Goal: Transaction & Acquisition: Purchase product/service

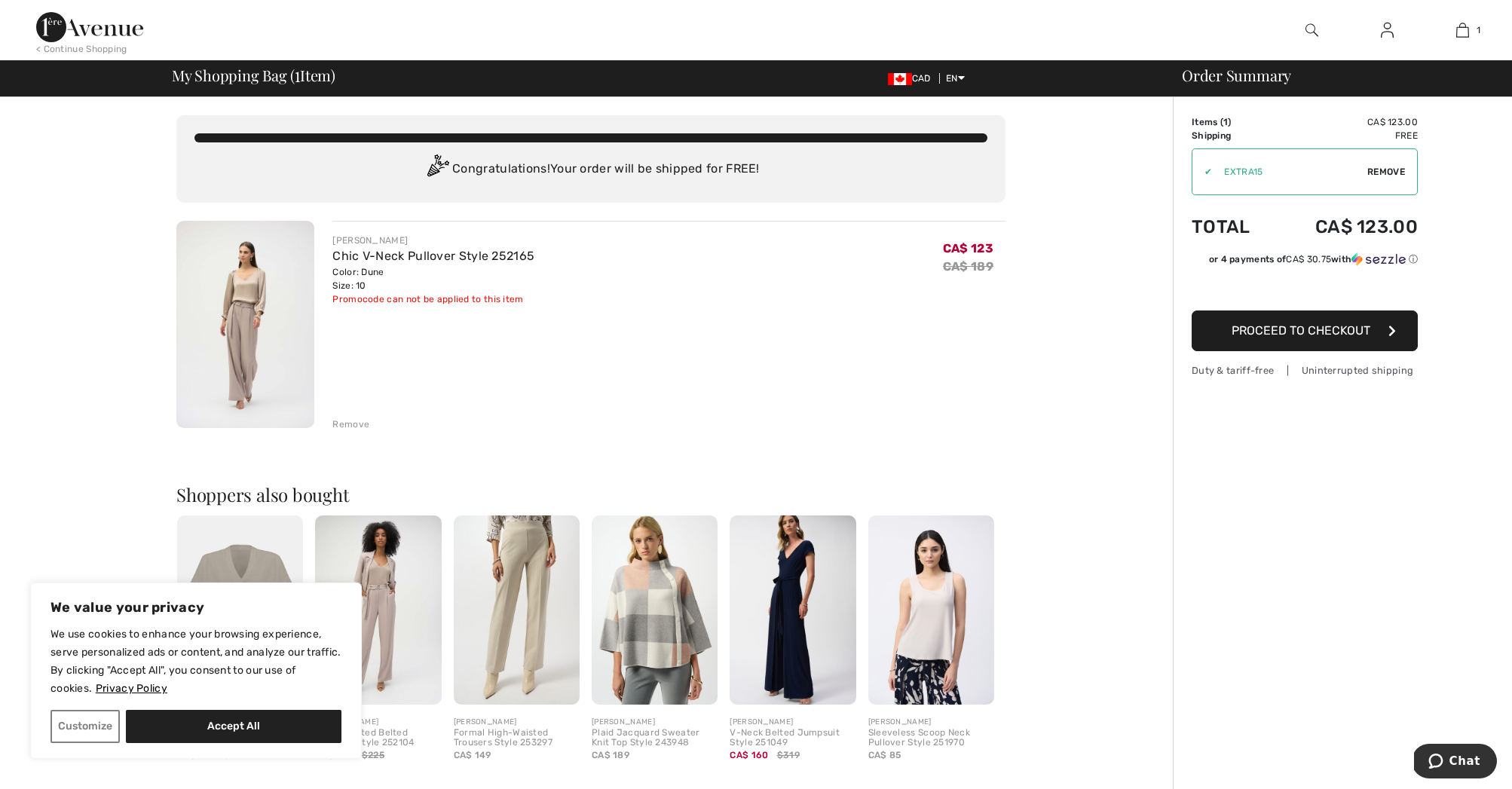
click at [1385, 172] on span "Remove" at bounding box center [1386, 172] width 38 height 14
click at [1298, 170] on input "TEXT" at bounding box center [1284, 172] width 183 height 45
type input "EXTRA15"
click at [1390, 174] on span "Apply" at bounding box center [1390, 172] width 30 height 14
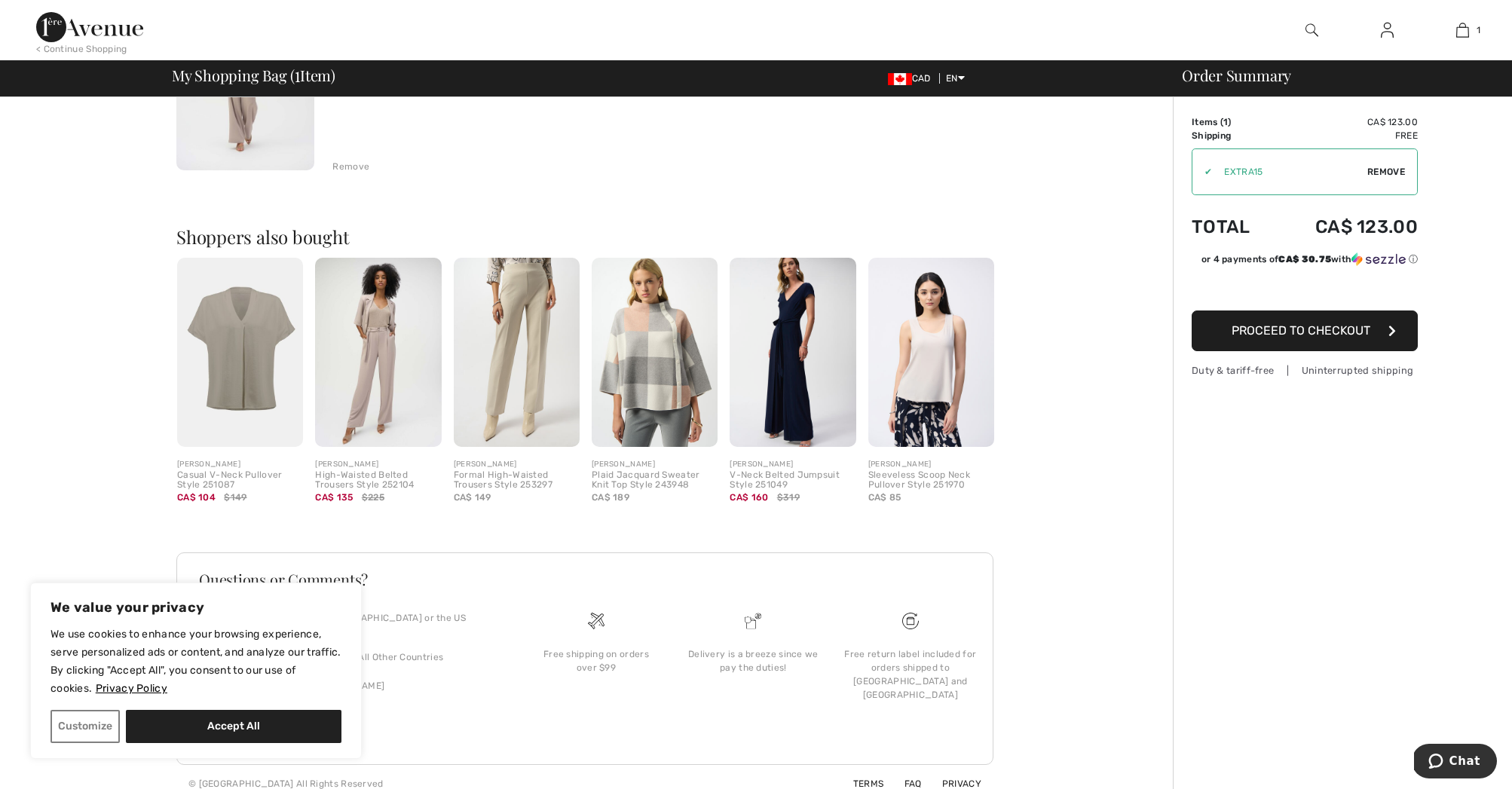
scroll to position [257, 0]
click at [266, 357] on img at bounding box center [240, 353] width 126 height 189
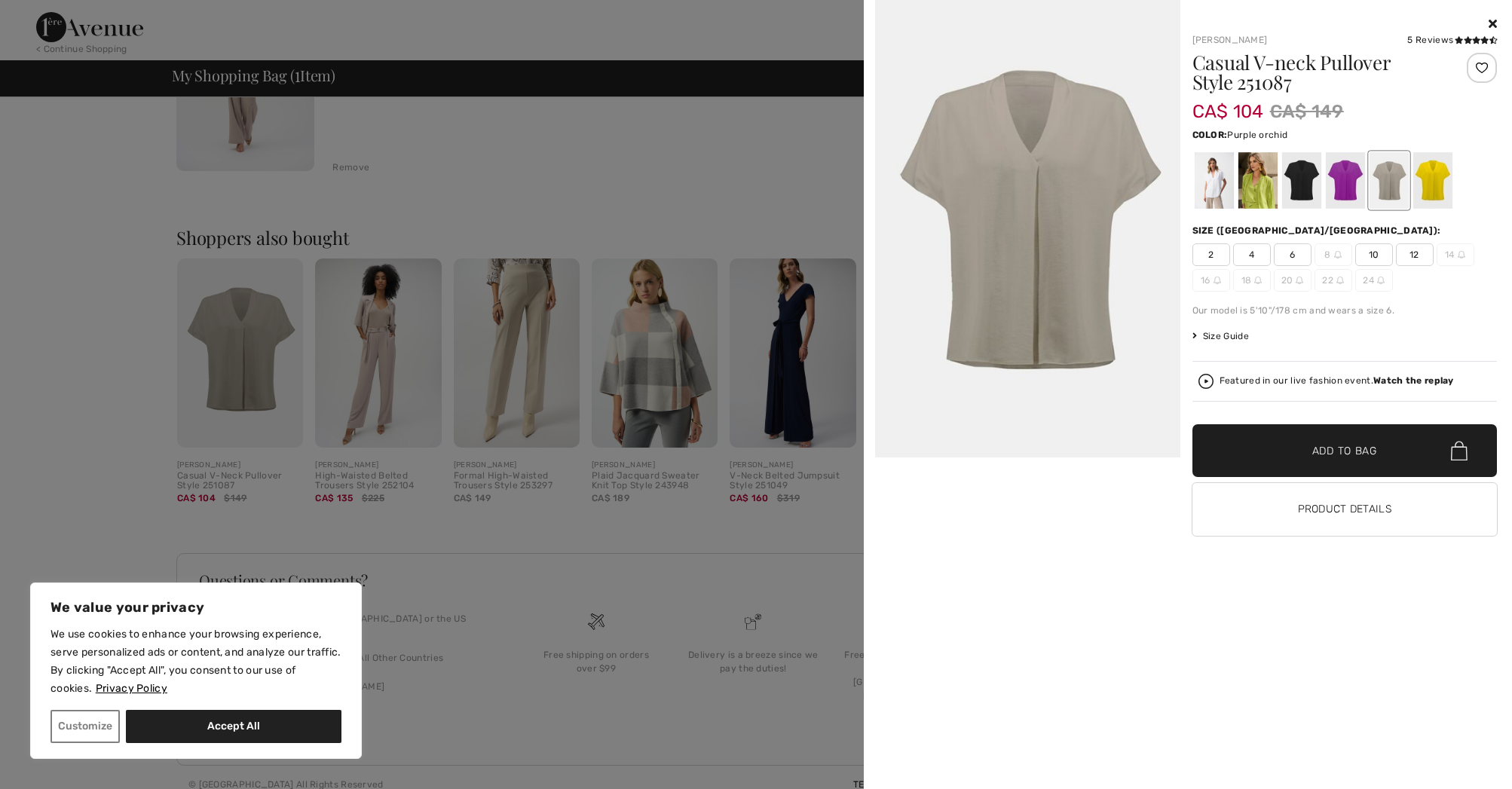
click at [1343, 190] on div at bounding box center [1345, 180] width 39 height 57
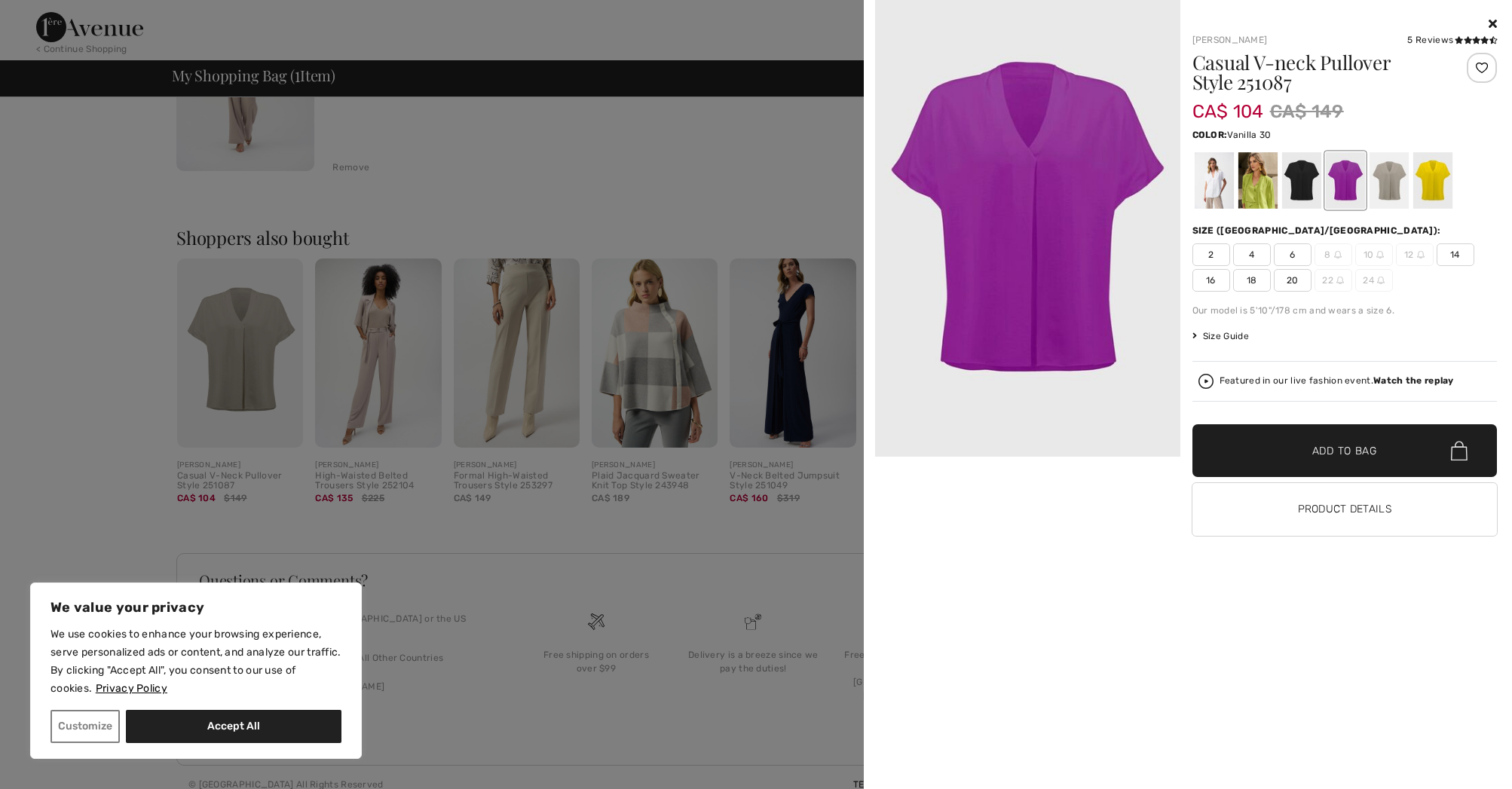
click at [1217, 187] on div at bounding box center [1214, 180] width 39 height 57
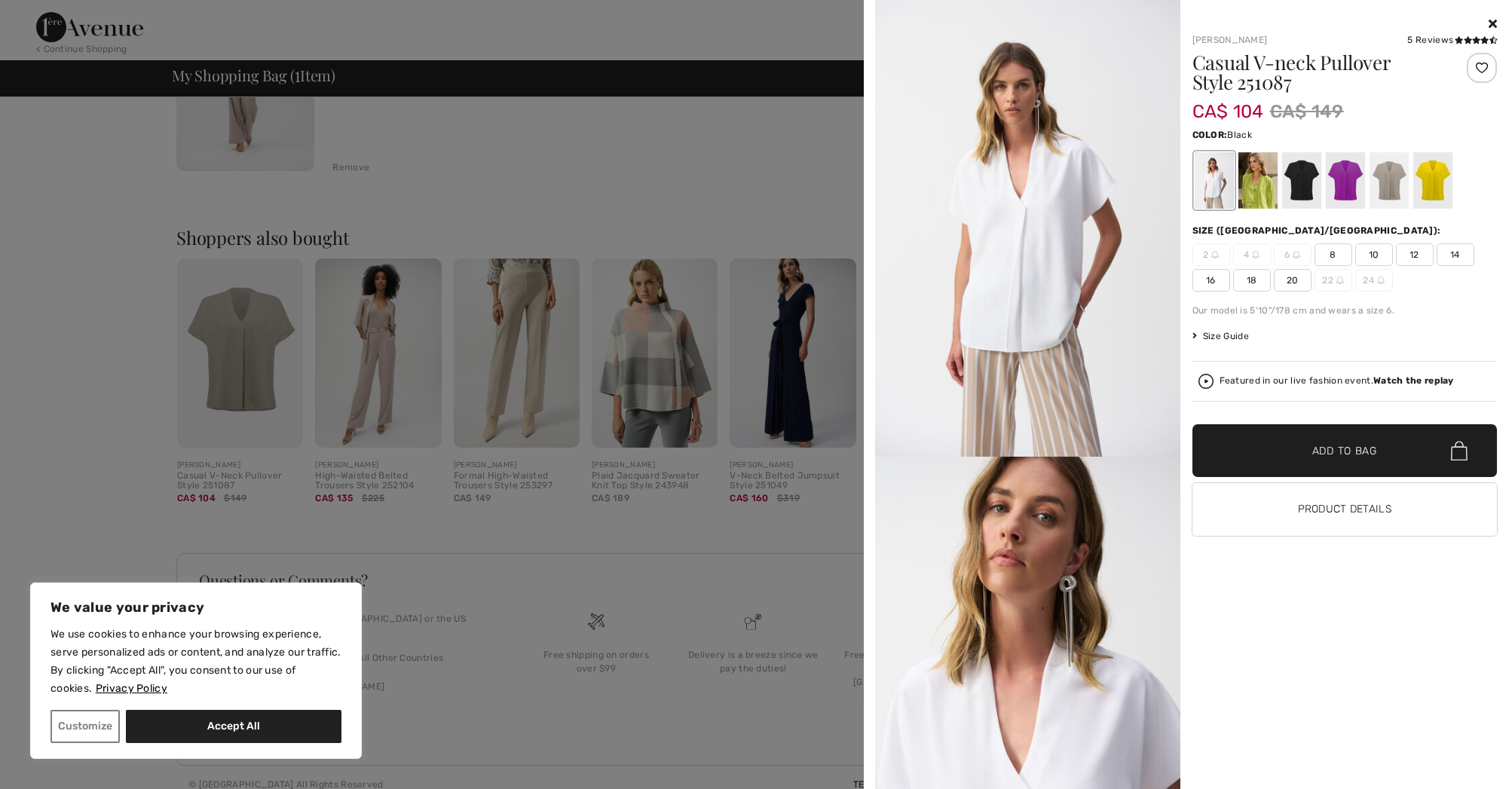
click at [1308, 187] on div at bounding box center [1301, 180] width 39 height 57
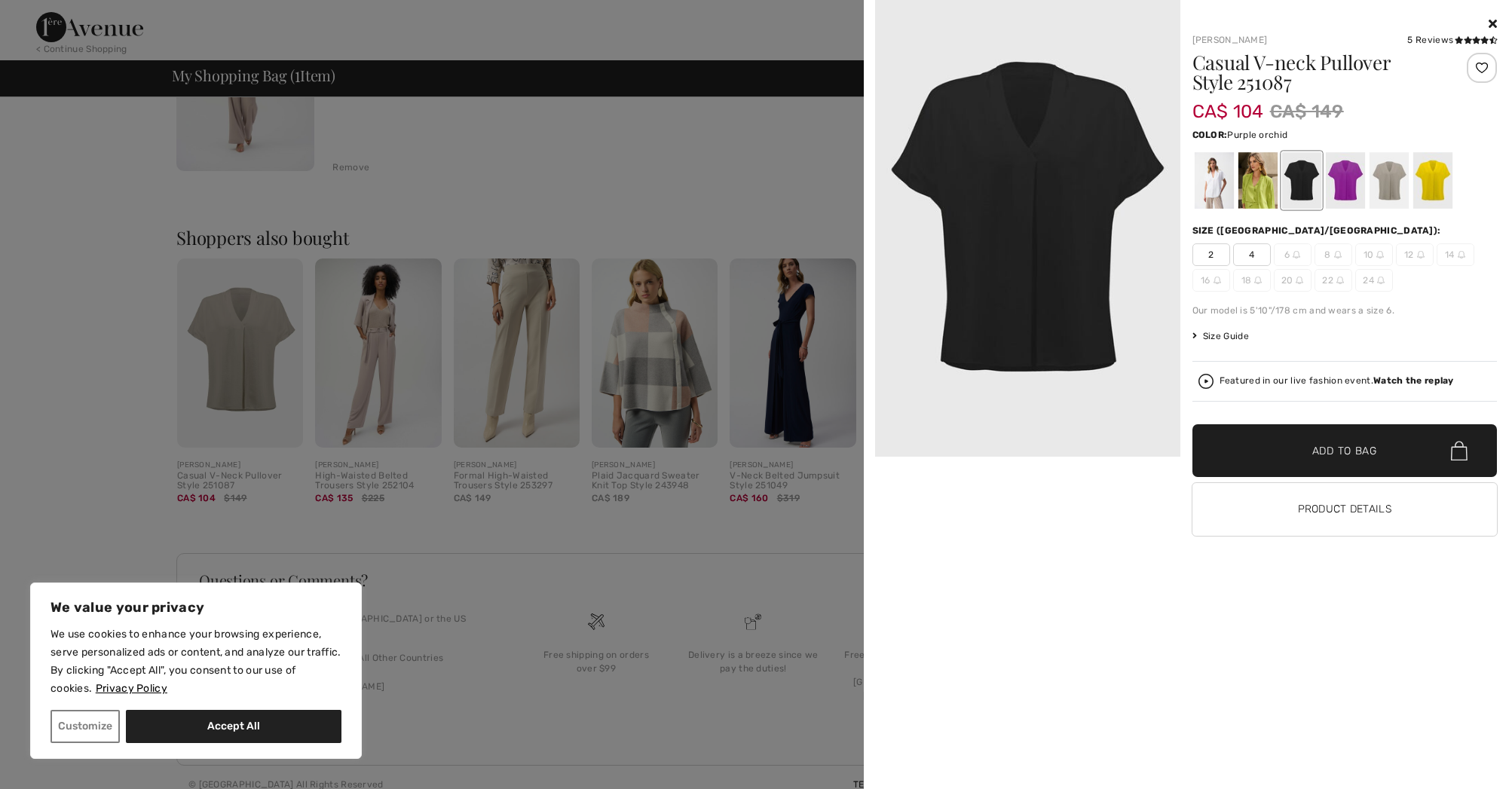
click at [1339, 185] on div at bounding box center [1345, 180] width 39 height 57
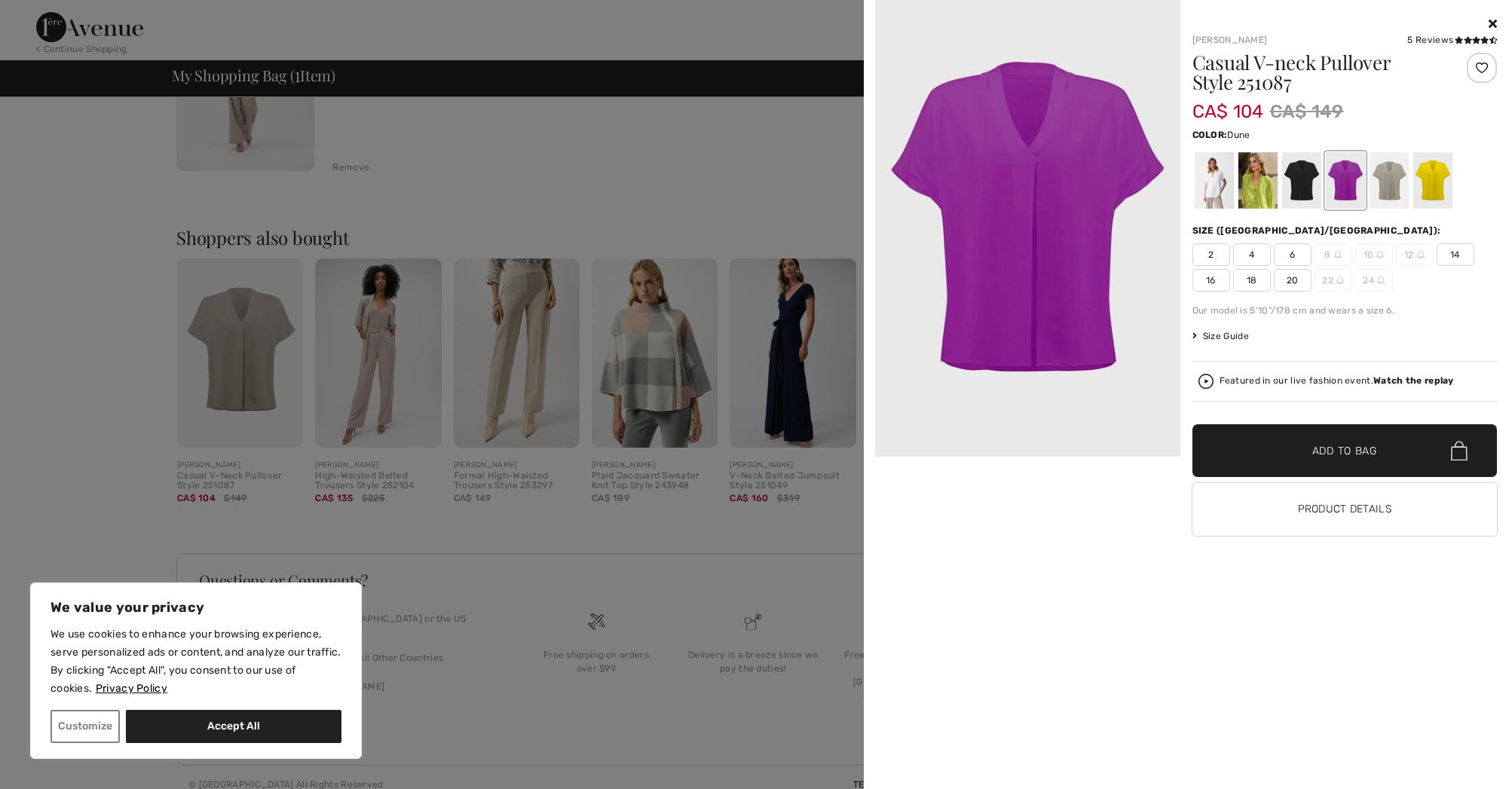
click at [1408, 186] on div at bounding box center [1389, 180] width 39 height 57
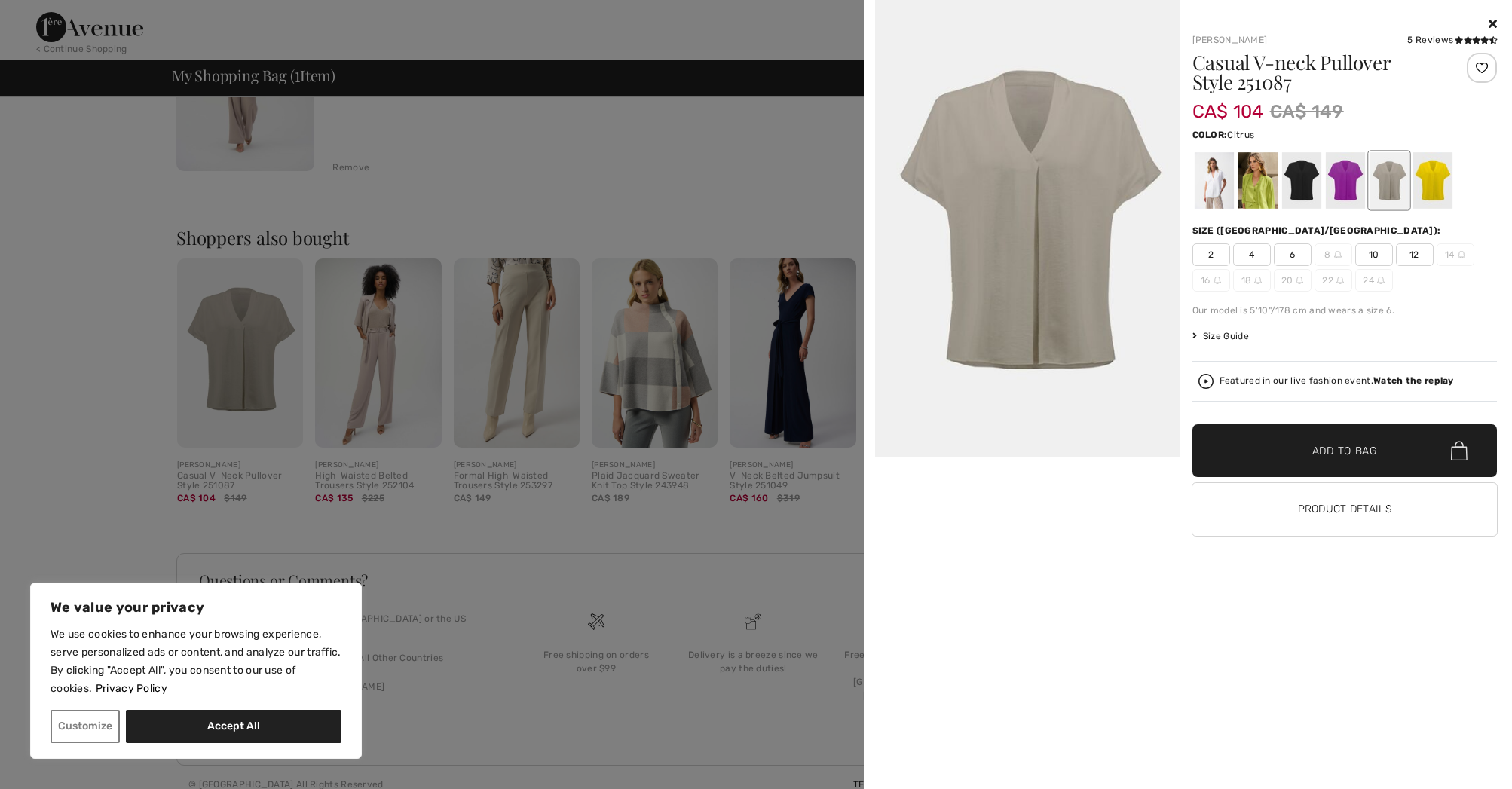
click at [1433, 185] on div at bounding box center [1432, 180] width 39 height 57
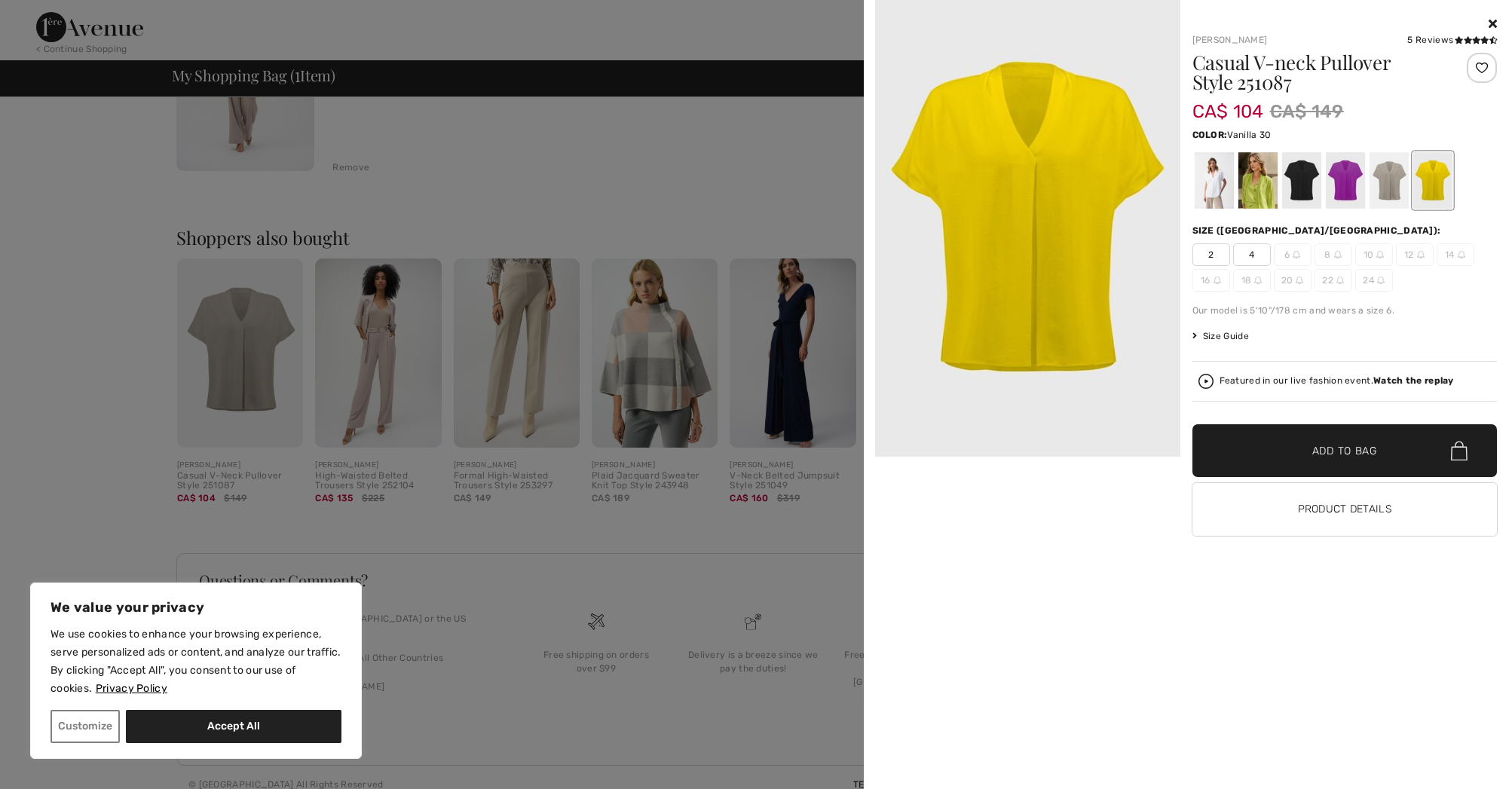
click at [1220, 197] on div at bounding box center [1214, 180] width 39 height 57
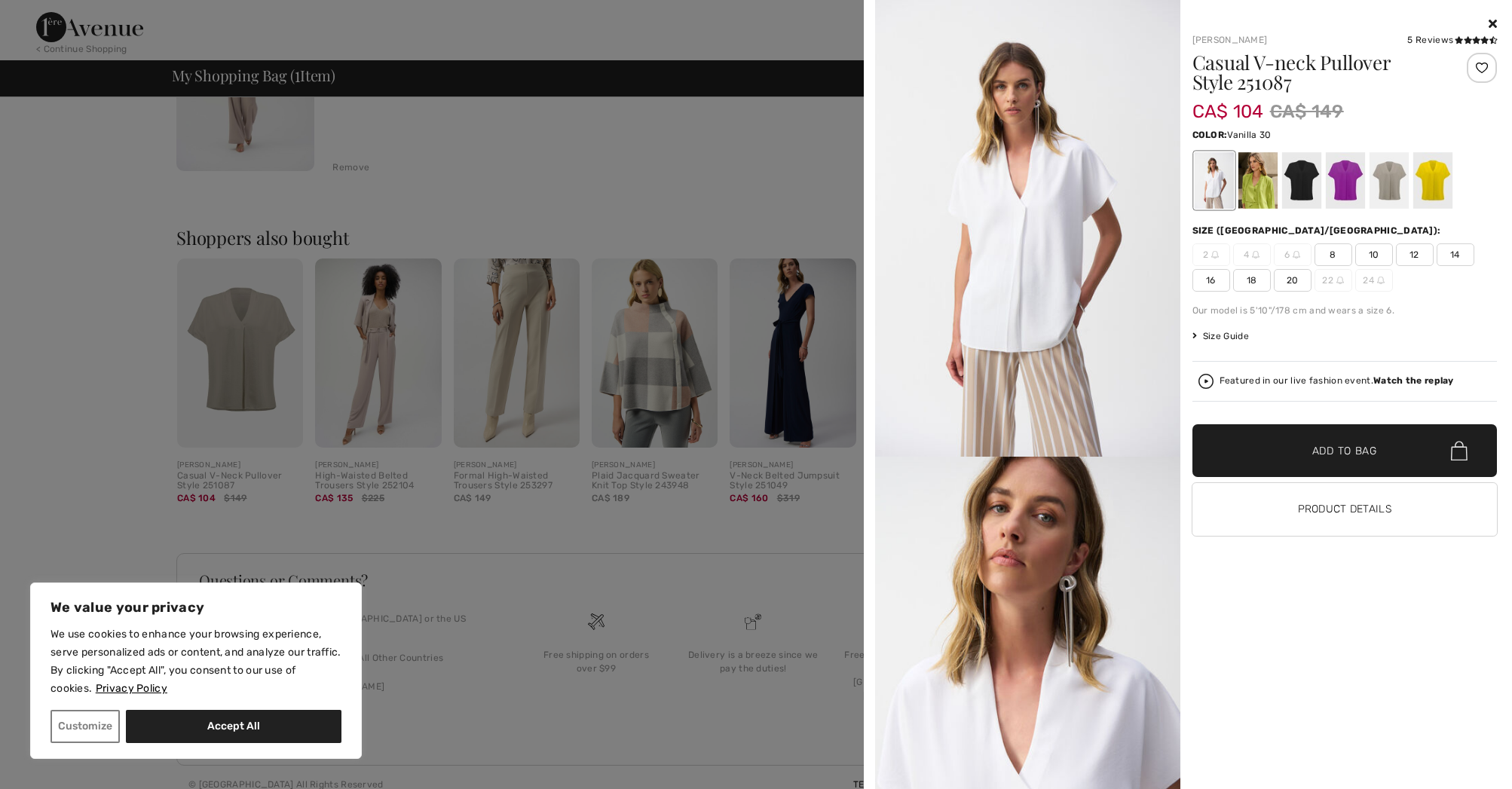
click at [1375, 256] on span "10" at bounding box center [1374, 255] width 38 height 23
click at [1384, 449] on span "✔ Added to Bag Add to Bag" at bounding box center [1344, 450] width 305 height 53
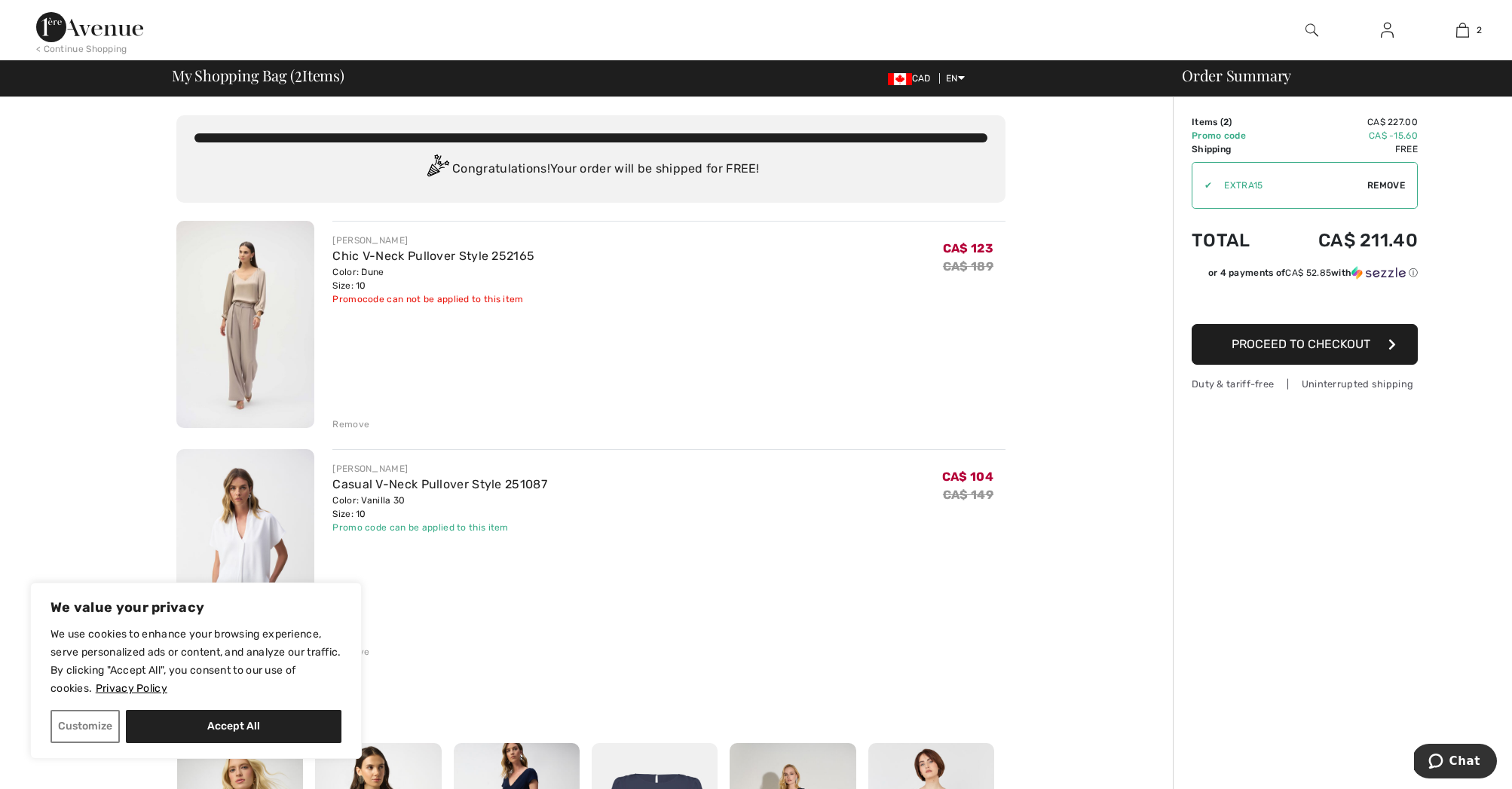
click at [351, 423] on div "Remove" at bounding box center [351, 424] width 37 height 14
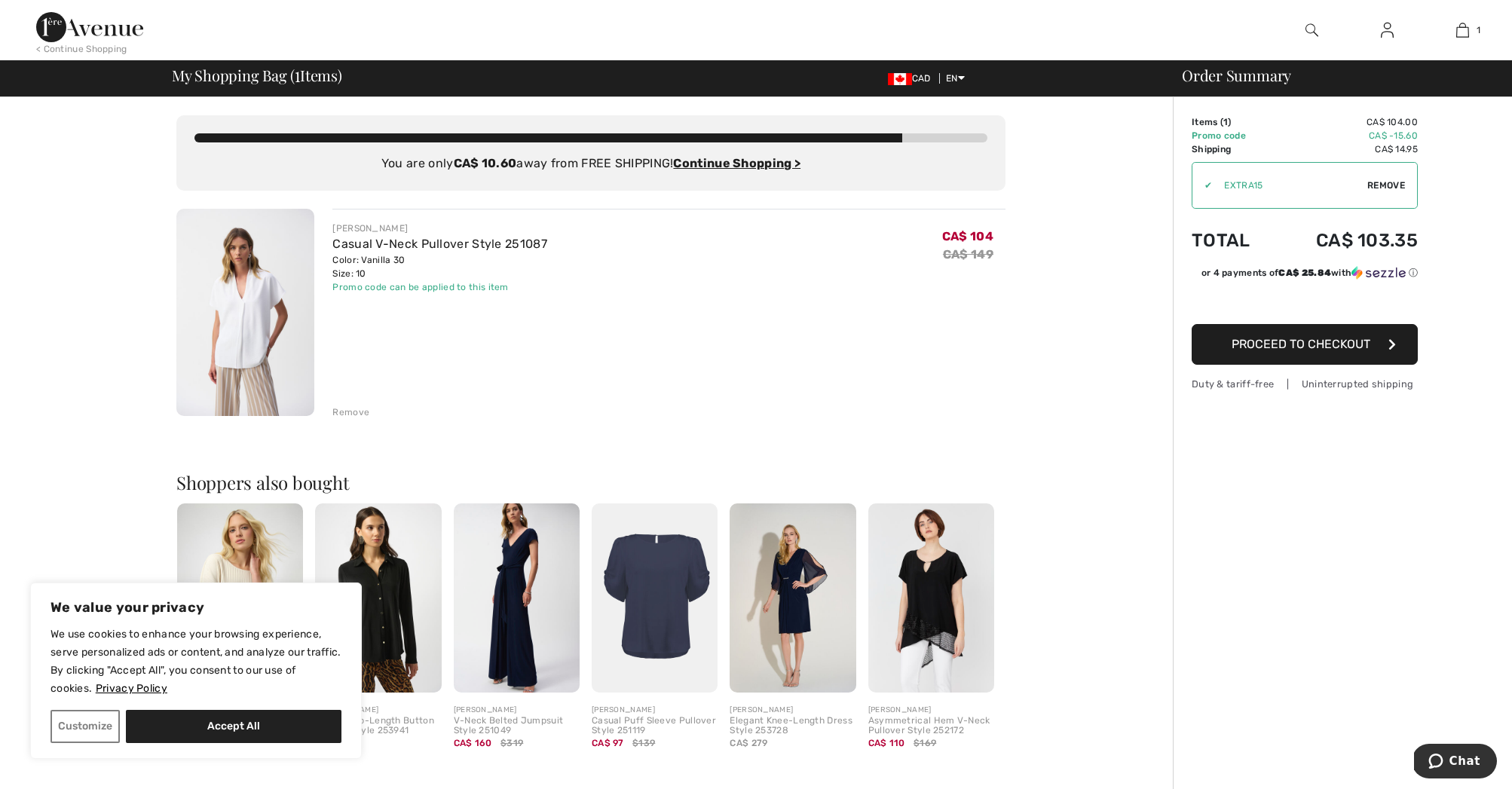
click at [779, 360] on div "[PERSON_NAME] Casual V-Neck Pullover Style 251087 Color: Vanilla 30 Size: 10 Fi…" at bounding box center [669, 314] width 673 height 210
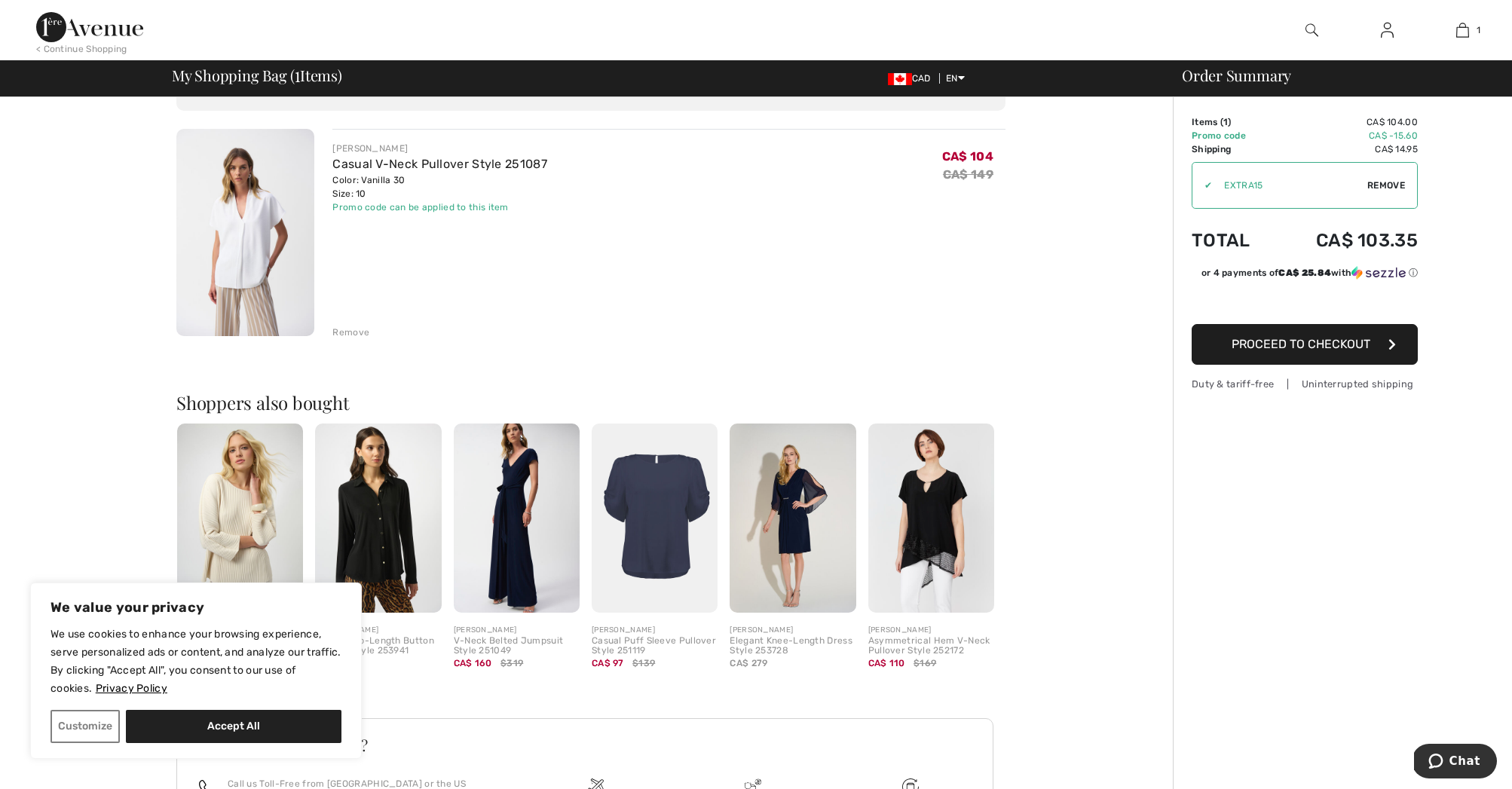
scroll to position [69, 0]
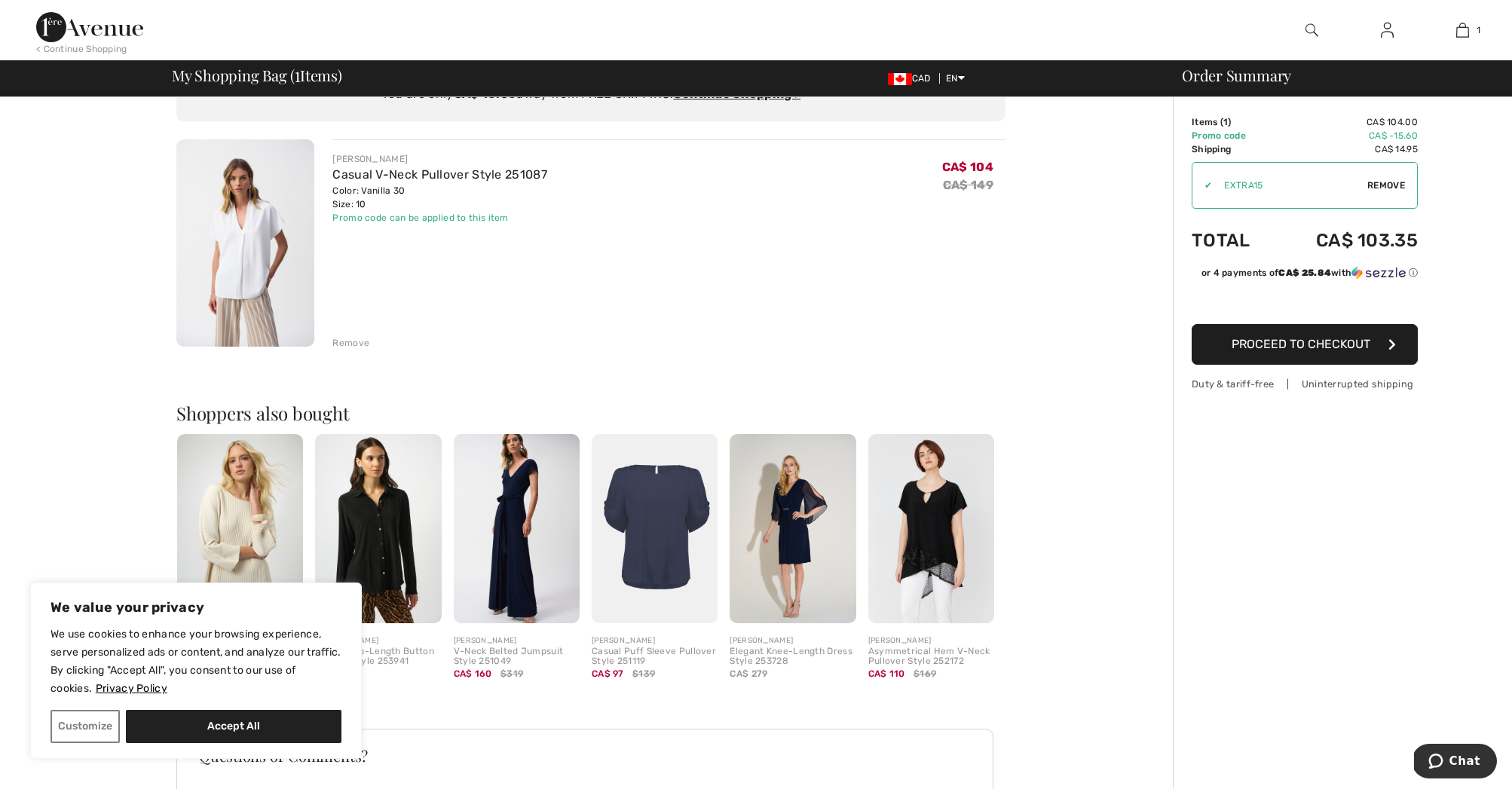
click at [1383, 184] on span "Remove" at bounding box center [1386, 185] width 38 height 14
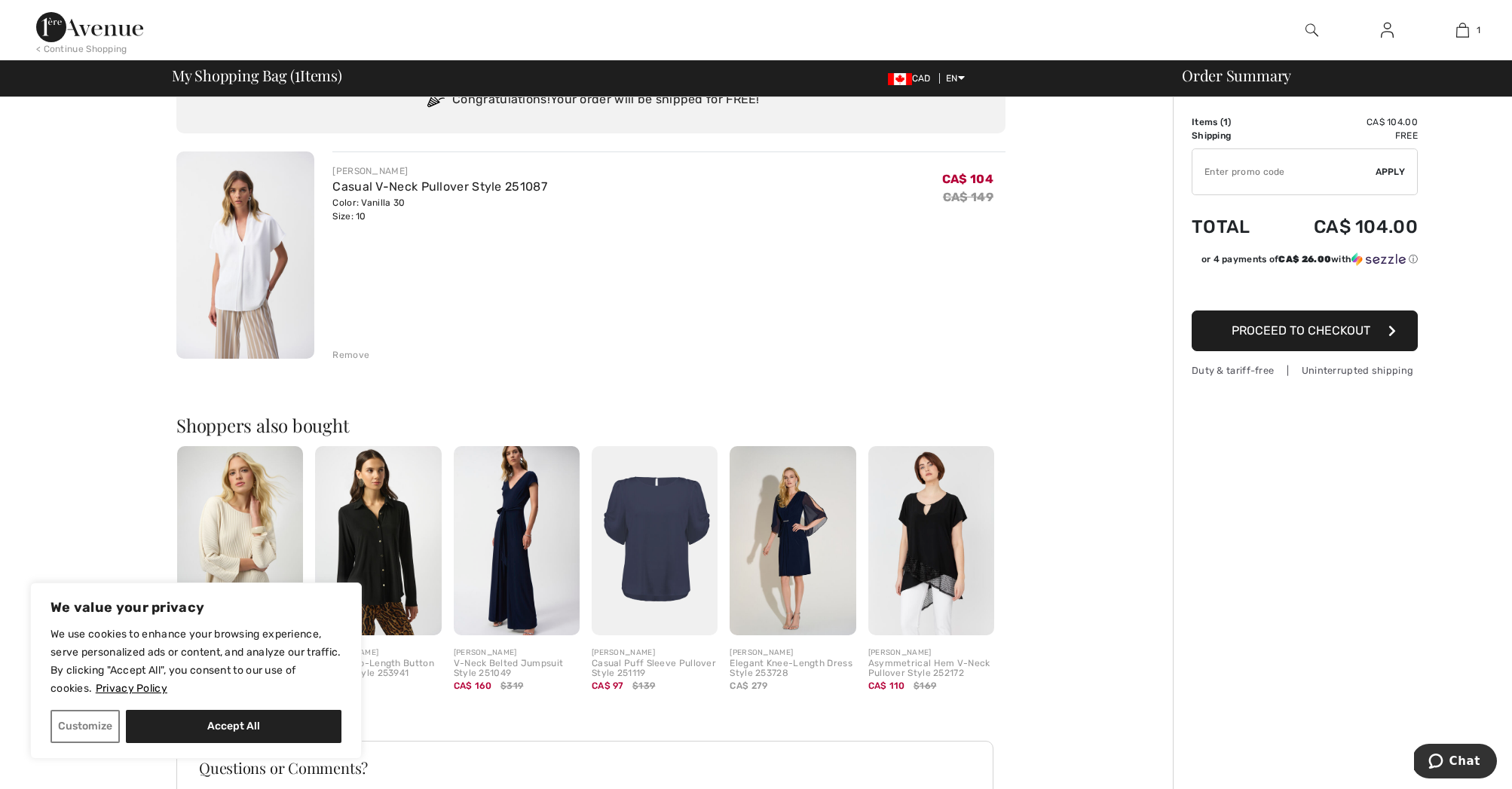
click at [1292, 174] on input "TEXT" at bounding box center [1284, 172] width 183 height 45
type input "EXTRA15"
click at [1390, 170] on span "Apply" at bounding box center [1390, 172] width 30 height 14
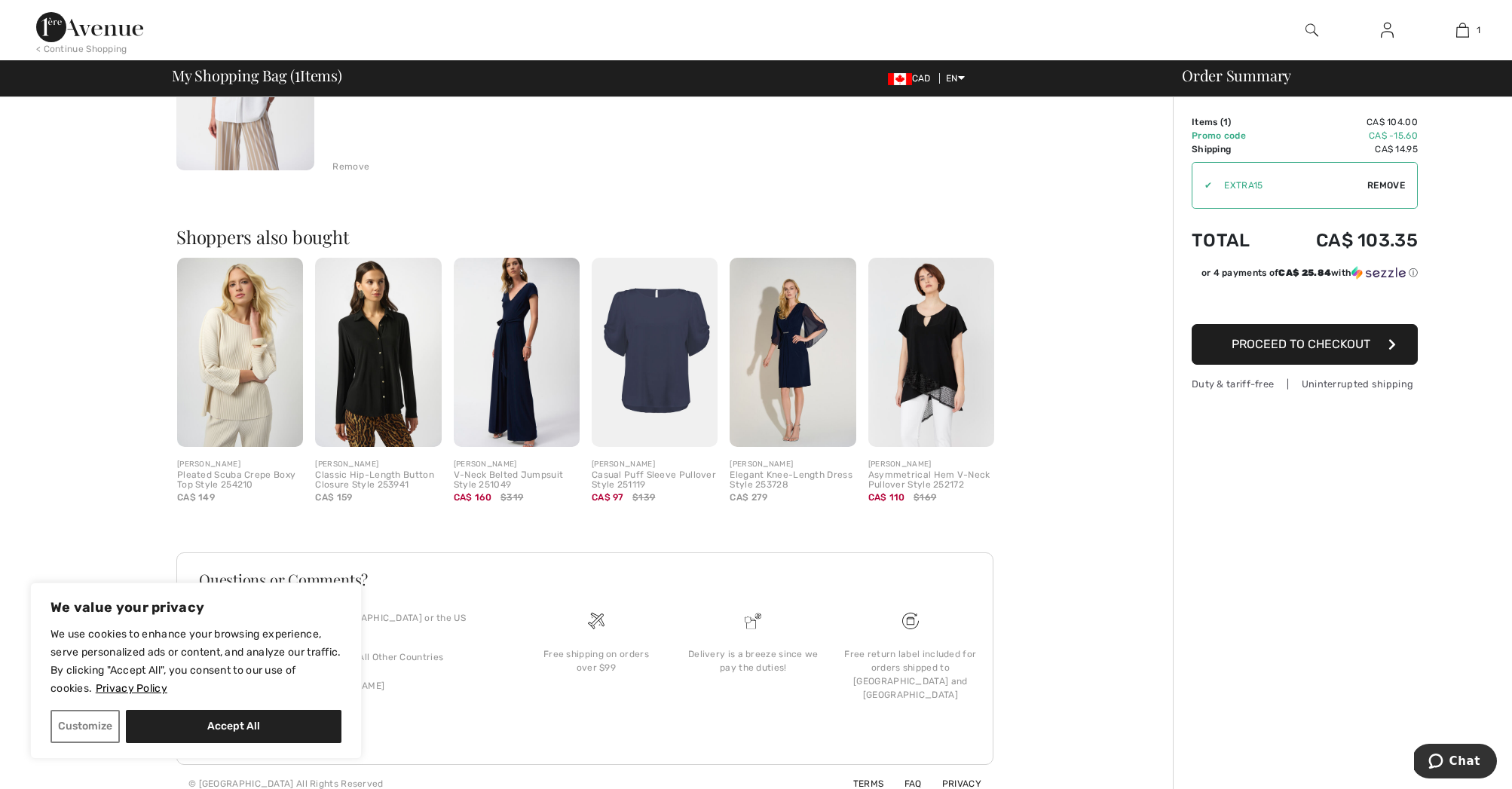
scroll to position [245, 0]
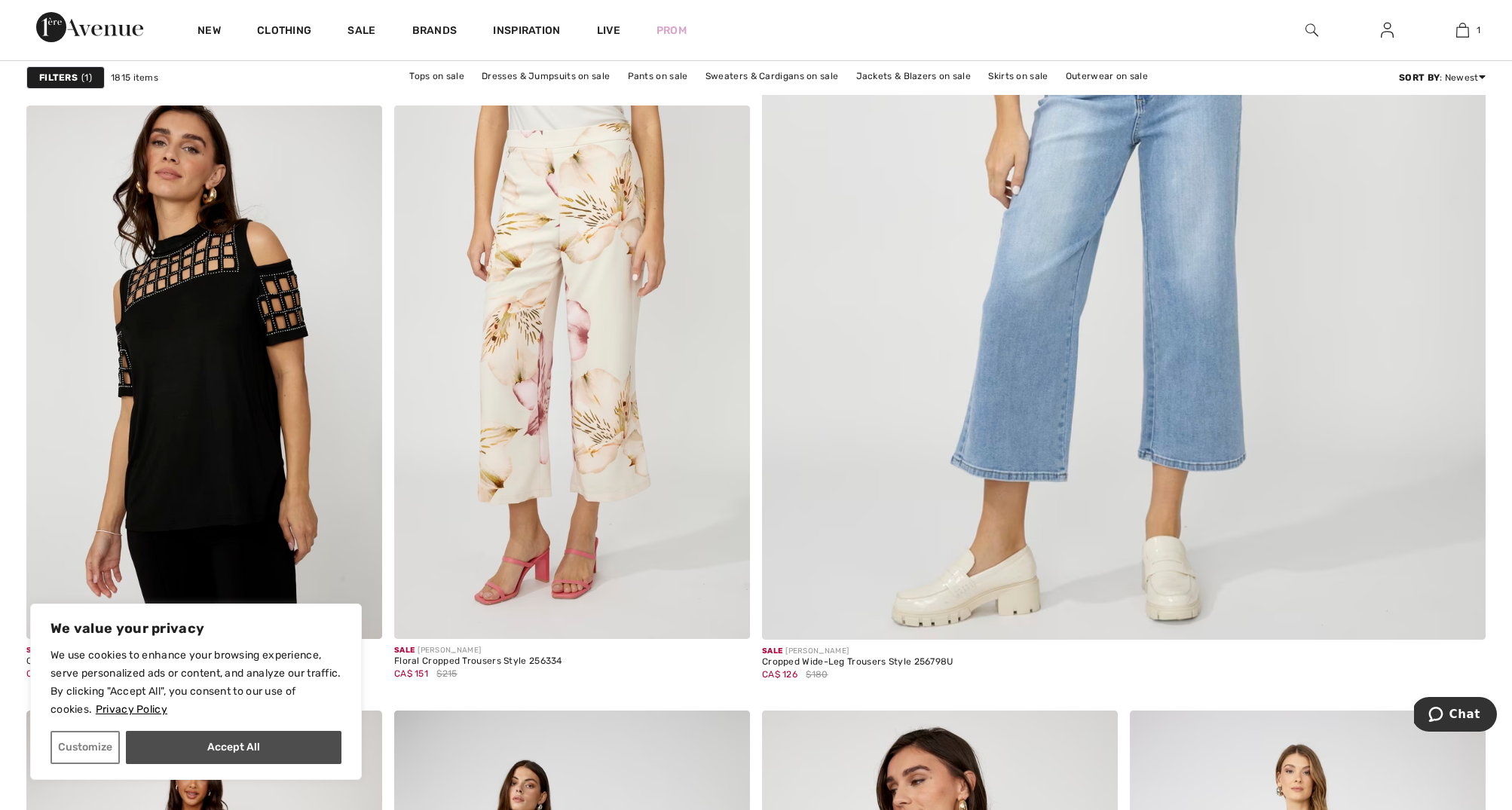
scroll to position [837, 0]
click at [266, 749] on button "Accept All" at bounding box center [233, 748] width 215 height 33
checkbox input "true"
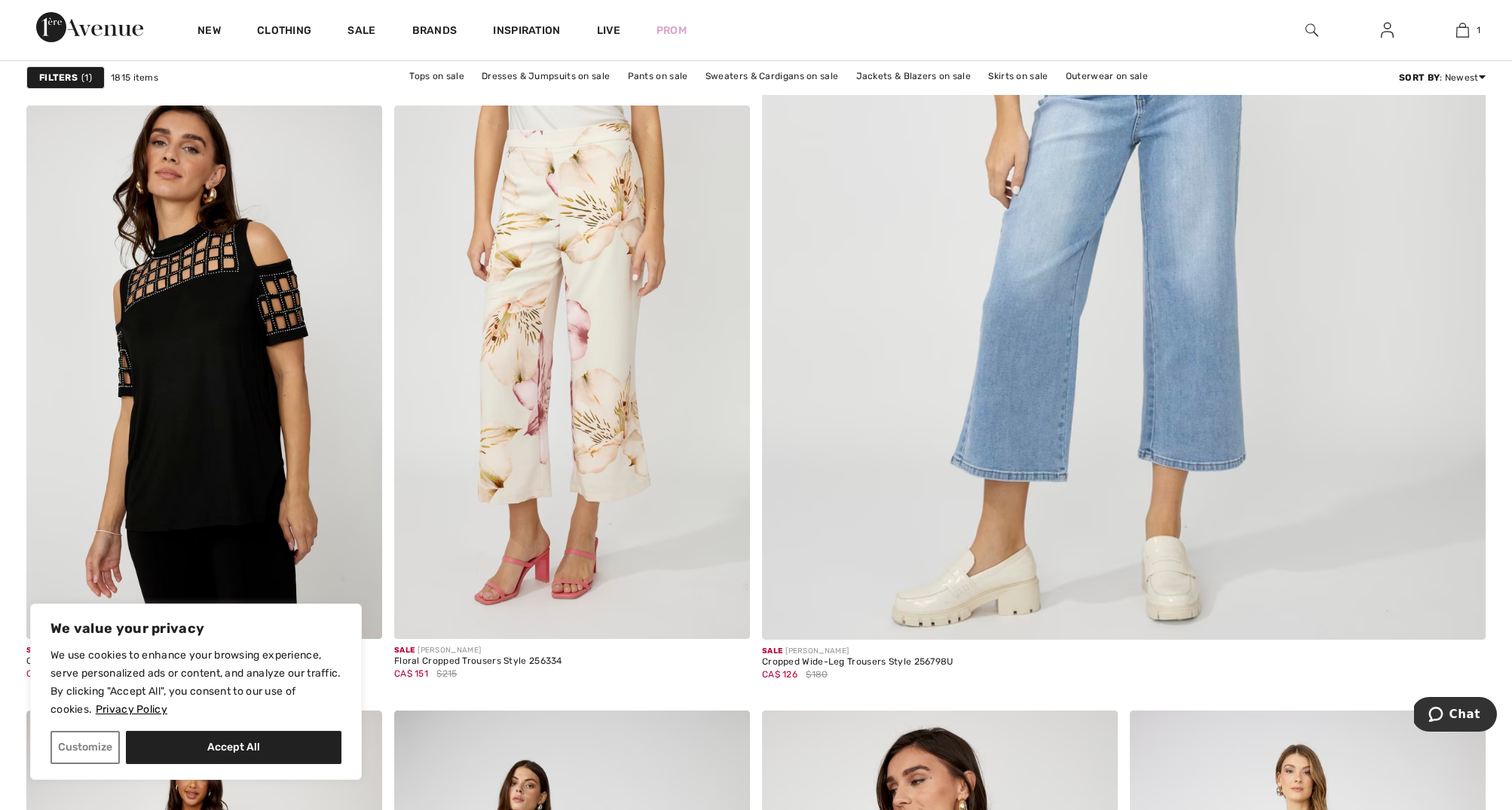
checkbox input "true"
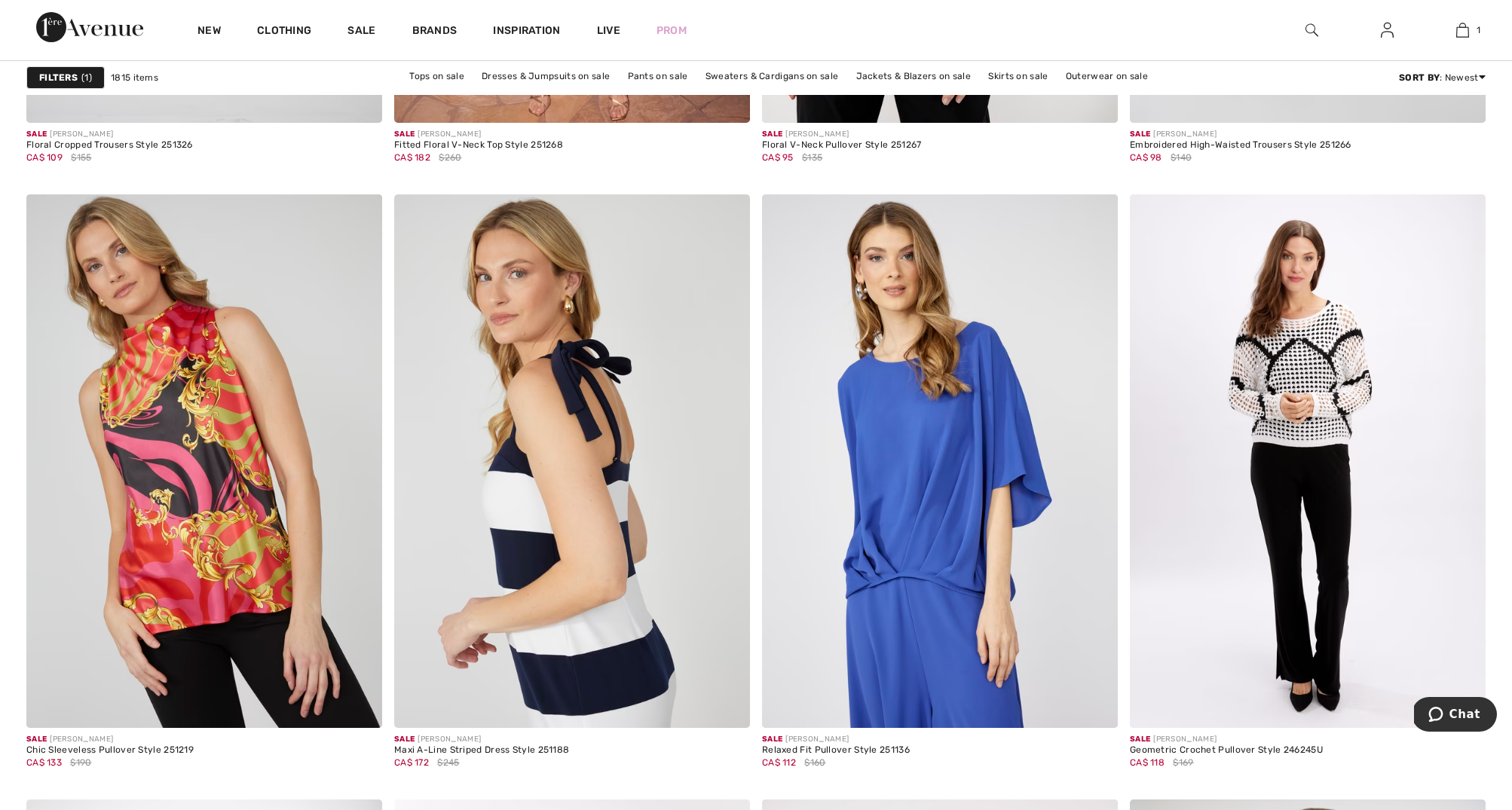
scroll to position [3386, 0]
